Goal: Navigation & Orientation: Find specific page/section

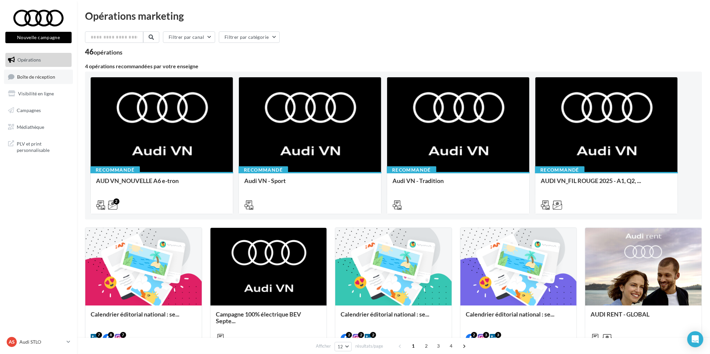
click at [66, 75] on link "Boîte de réception" at bounding box center [38, 77] width 69 height 14
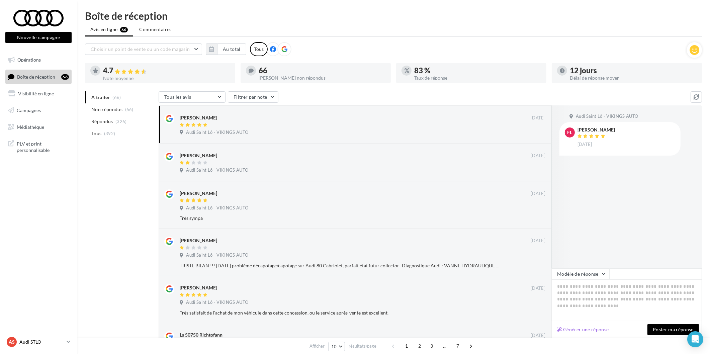
click at [31, 340] on p "Audi STLO" at bounding box center [41, 341] width 44 height 7
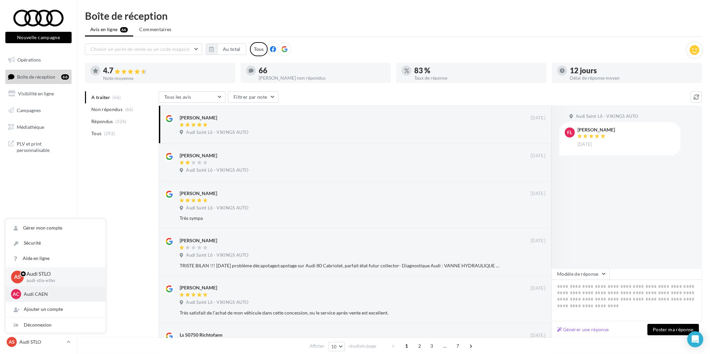
click at [45, 295] on p "Audi CAEN" at bounding box center [61, 294] width 74 height 7
